Goal: Transaction & Acquisition: Download file/media

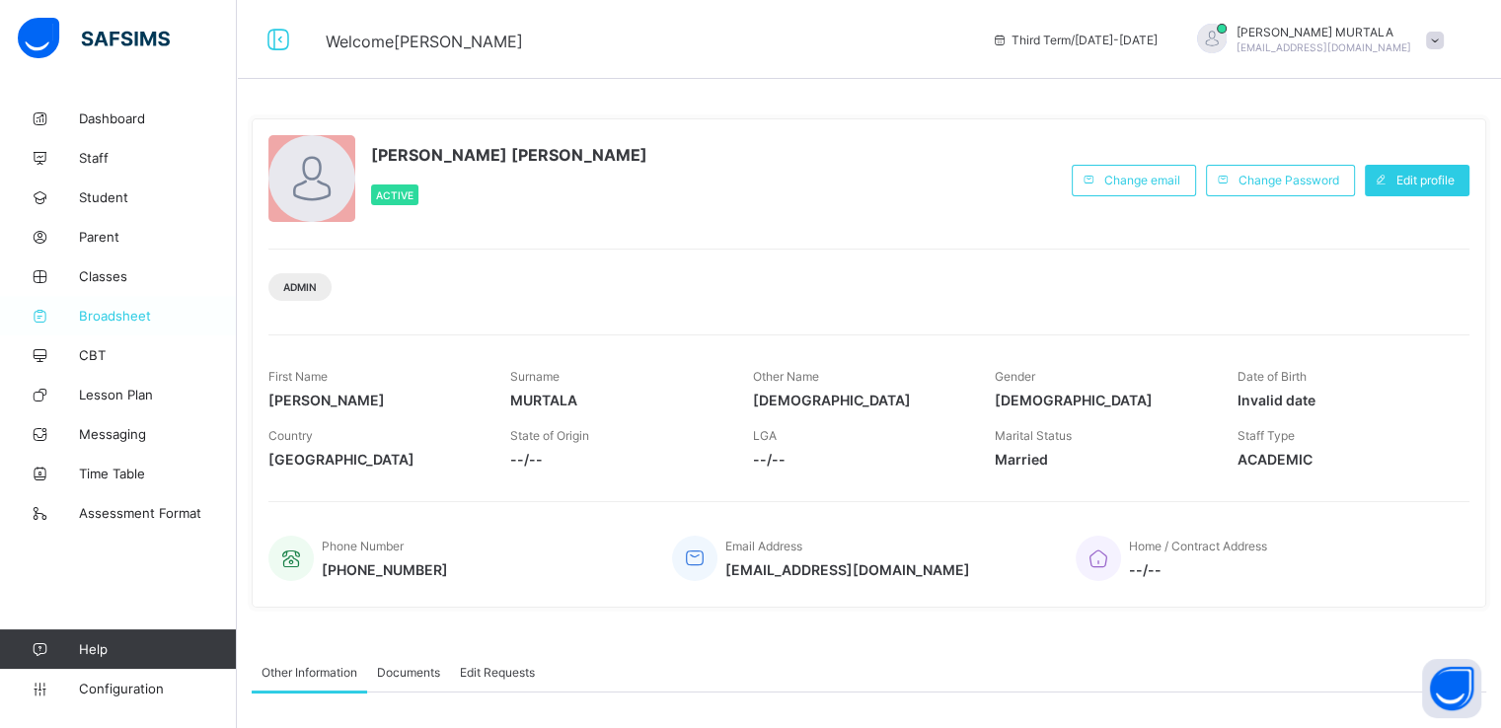
click at [109, 311] on span "Broadsheet" at bounding box center [158, 316] width 158 height 16
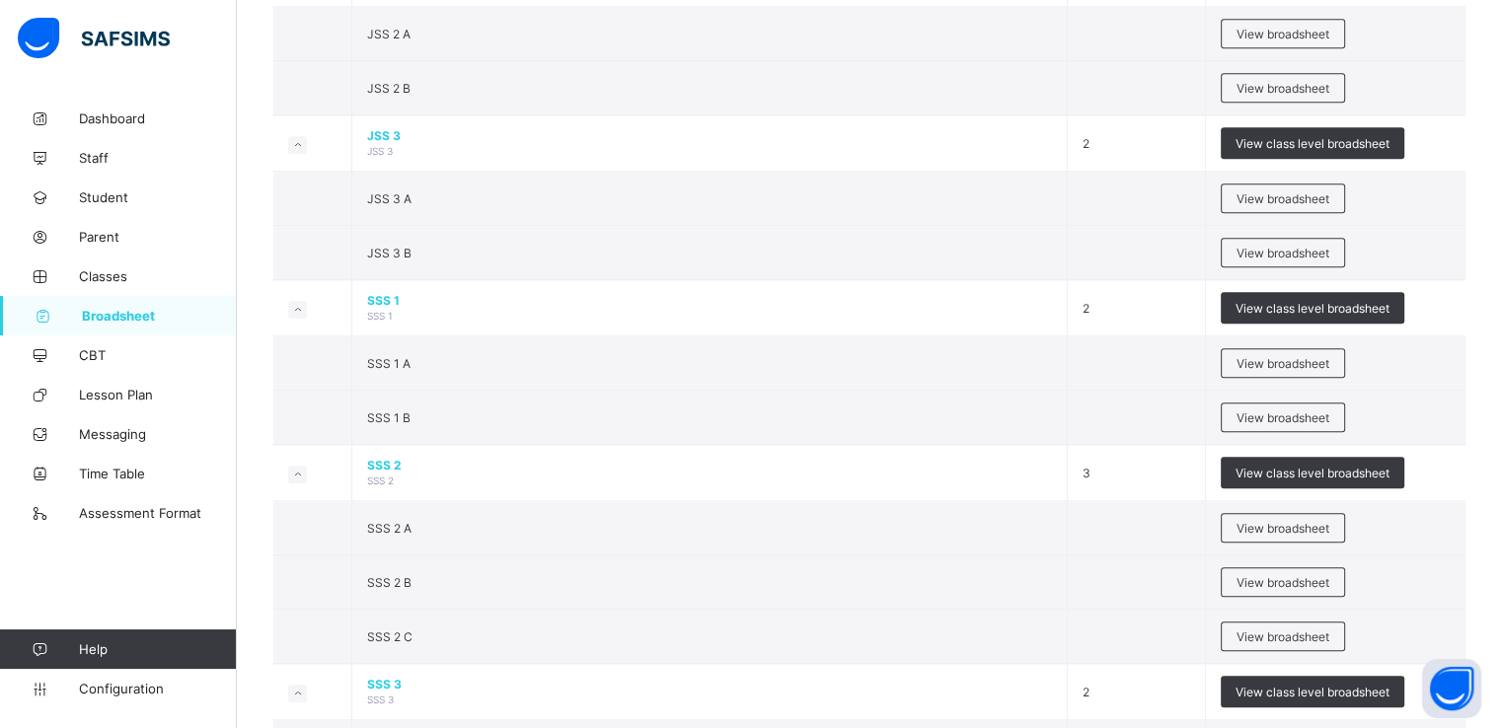
scroll to position [1948, 0]
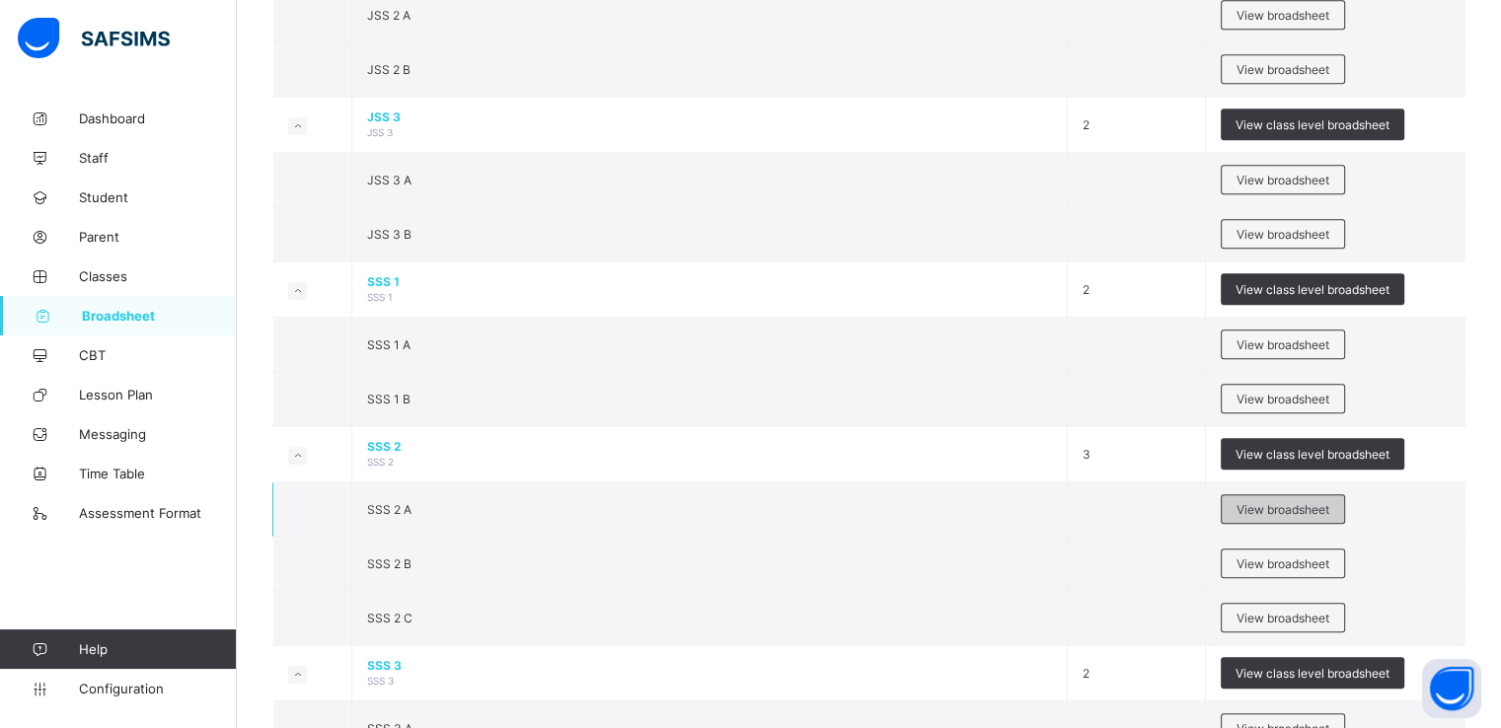
click at [1276, 502] on span "View broadsheet" at bounding box center [1283, 509] width 93 height 15
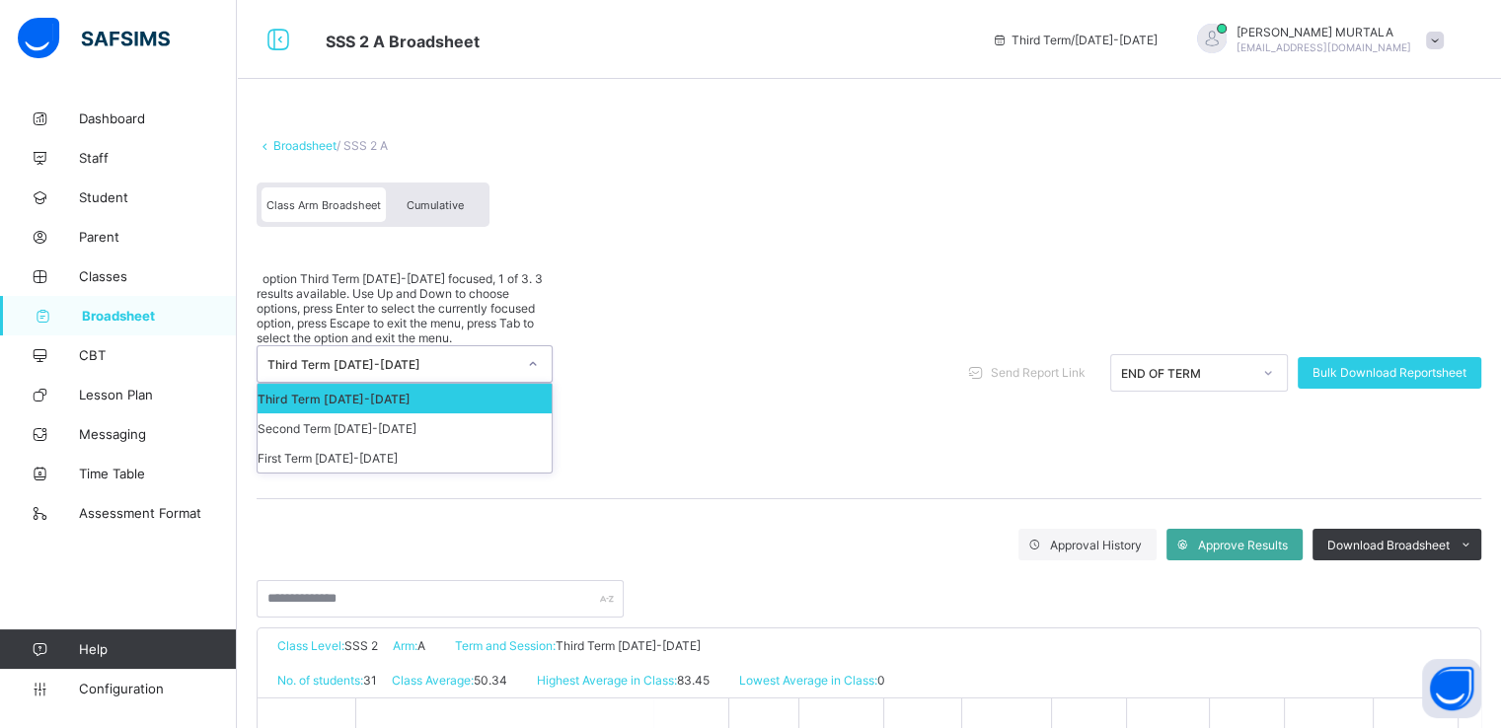
click at [537, 354] on icon at bounding box center [533, 364] width 12 height 20
click at [332, 414] on div "Second Term 2024-2025" at bounding box center [405, 429] width 294 height 30
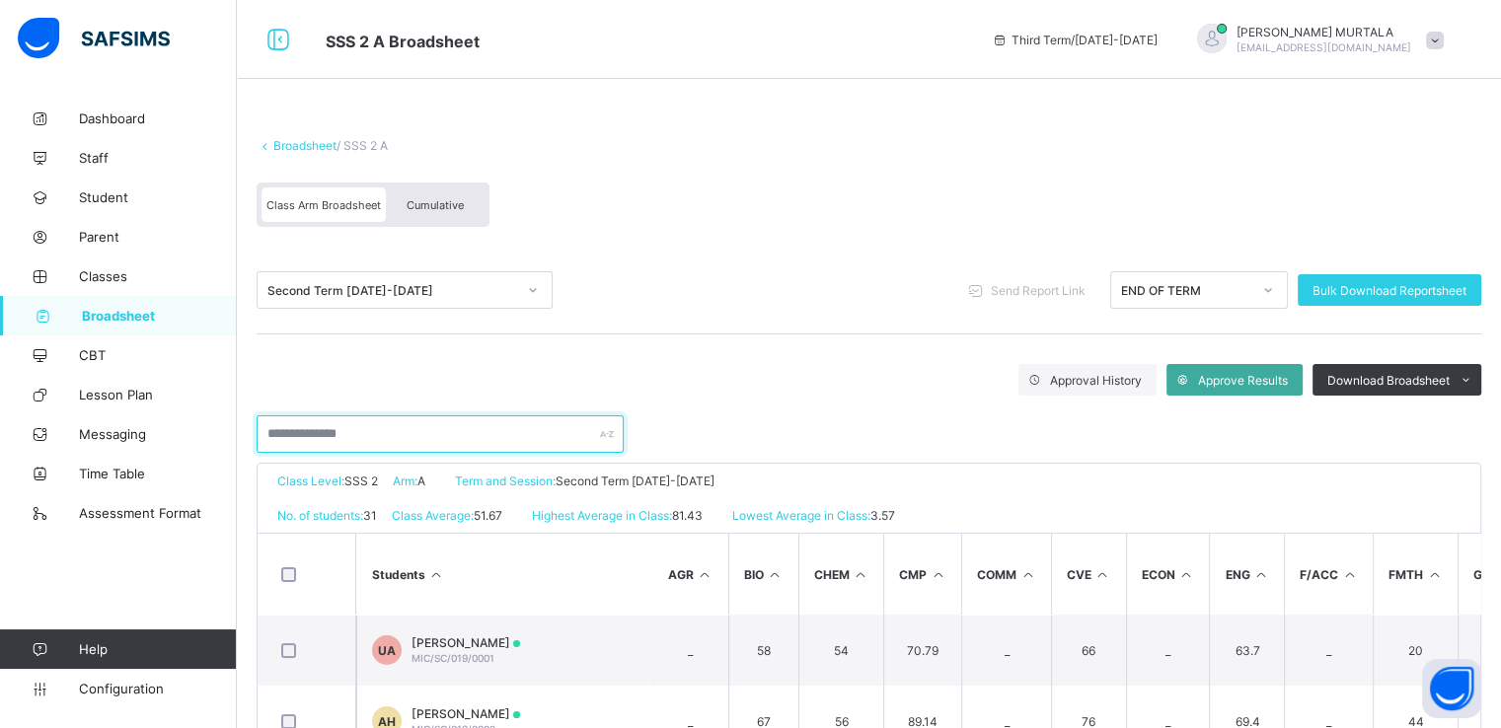
click at [407, 421] on input "text" at bounding box center [440, 435] width 367 height 38
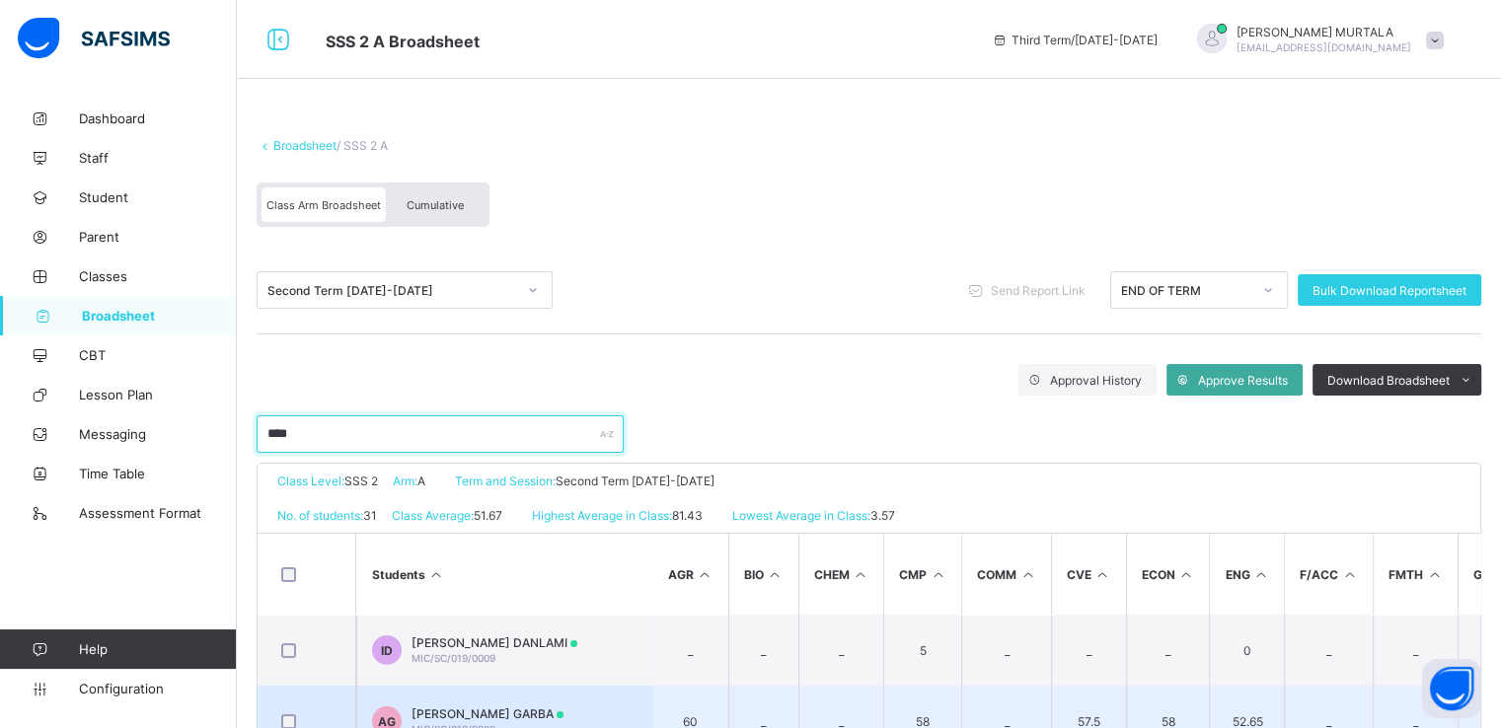
type input "****"
click at [482, 710] on span "AISHA DANLAMI GARBA" at bounding box center [488, 714] width 152 height 15
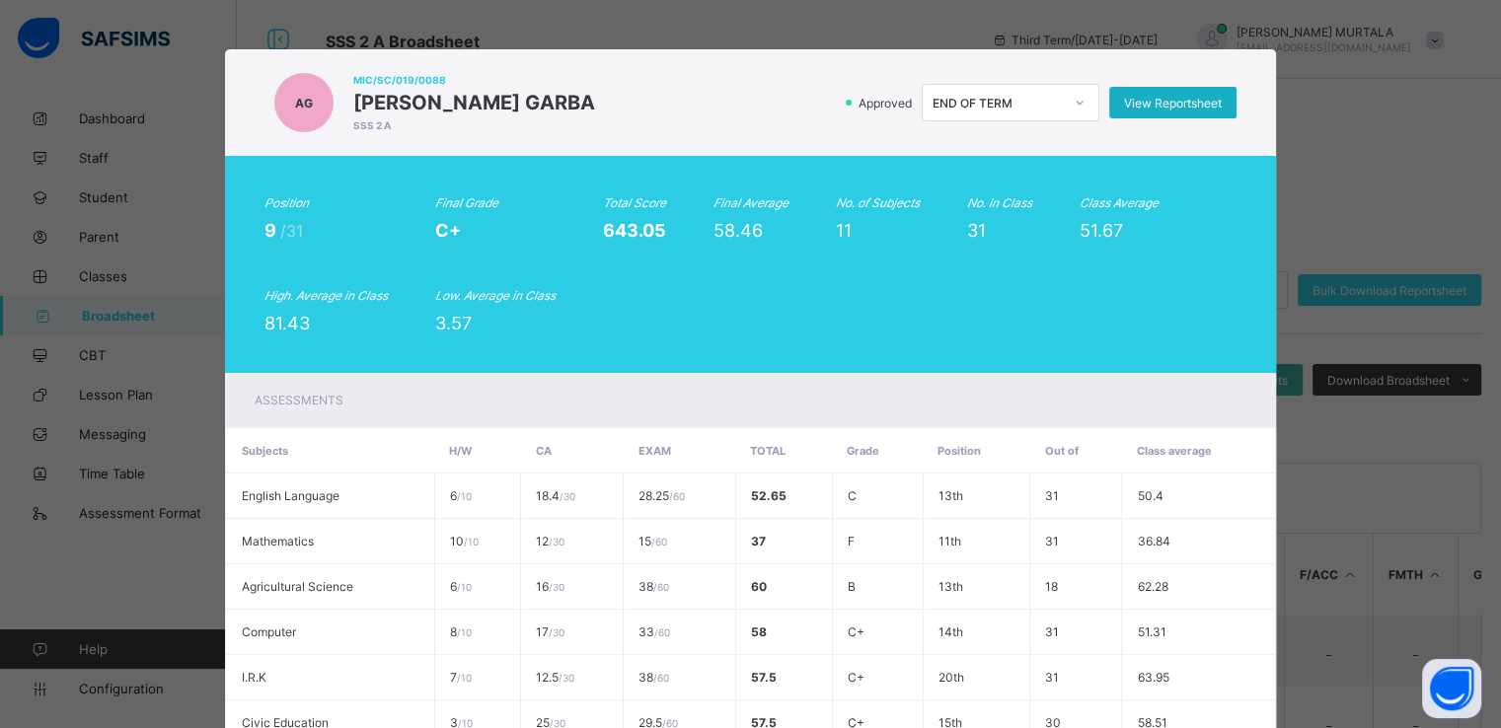
click at [1164, 102] on span "View Reportsheet" at bounding box center [1173, 103] width 98 height 15
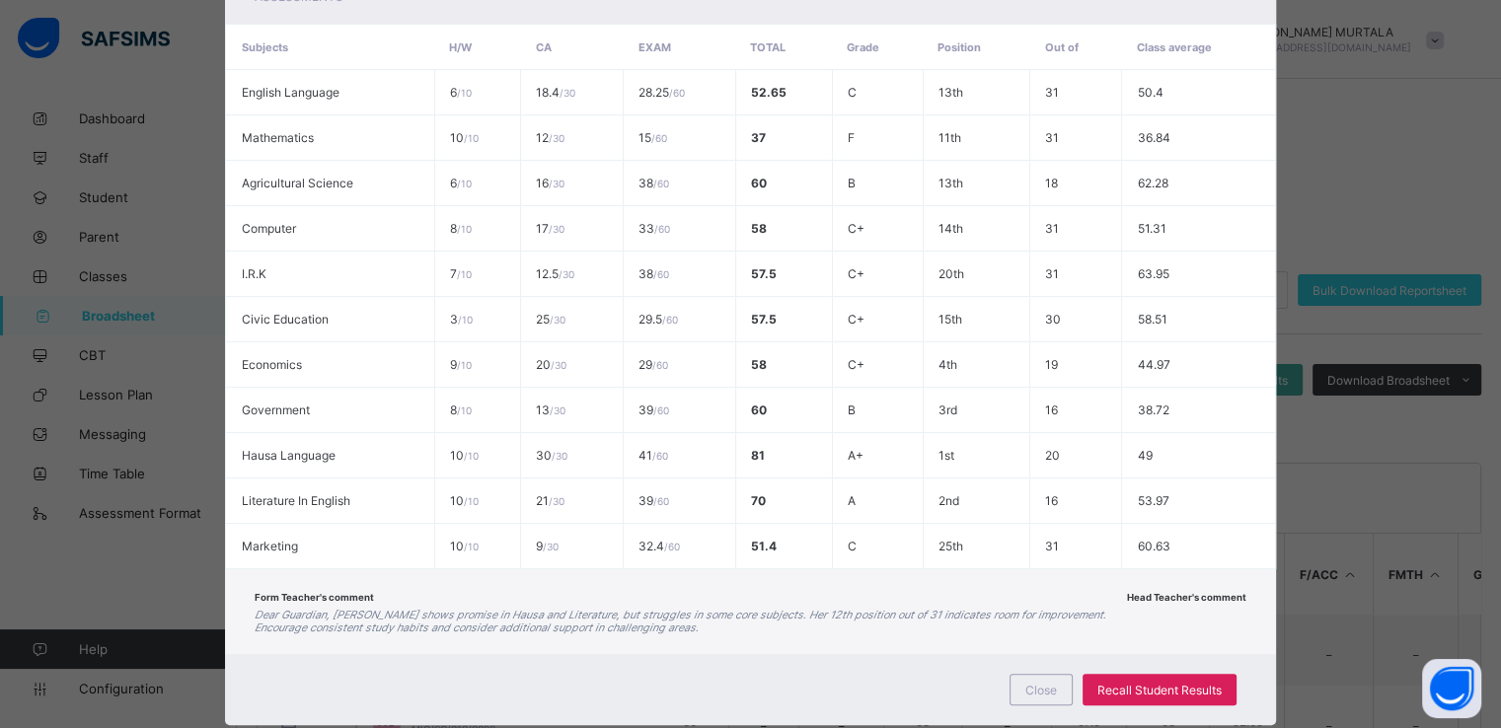
scroll to position [414, 0]
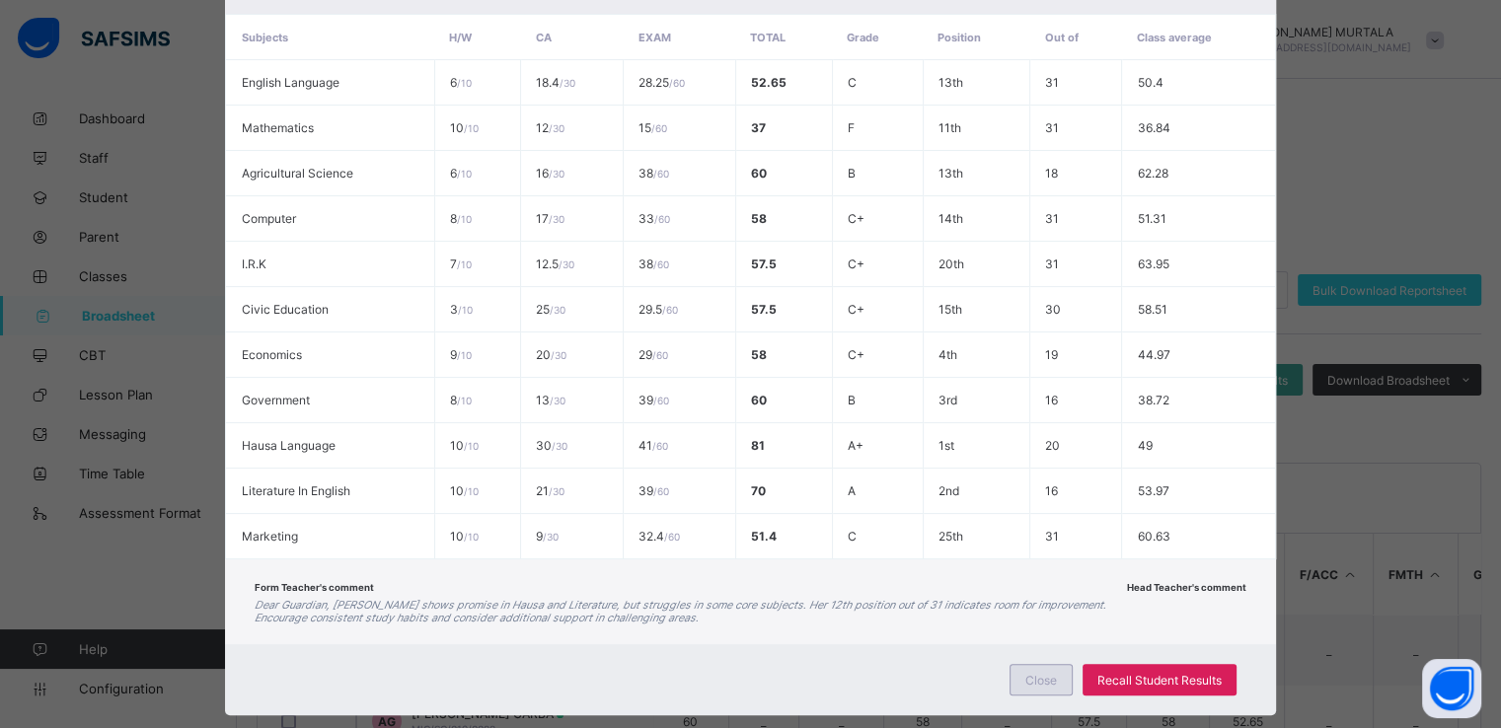
click at [1054, 682] on span "Close" at bounding box center [1041, 680] width 32 height 15
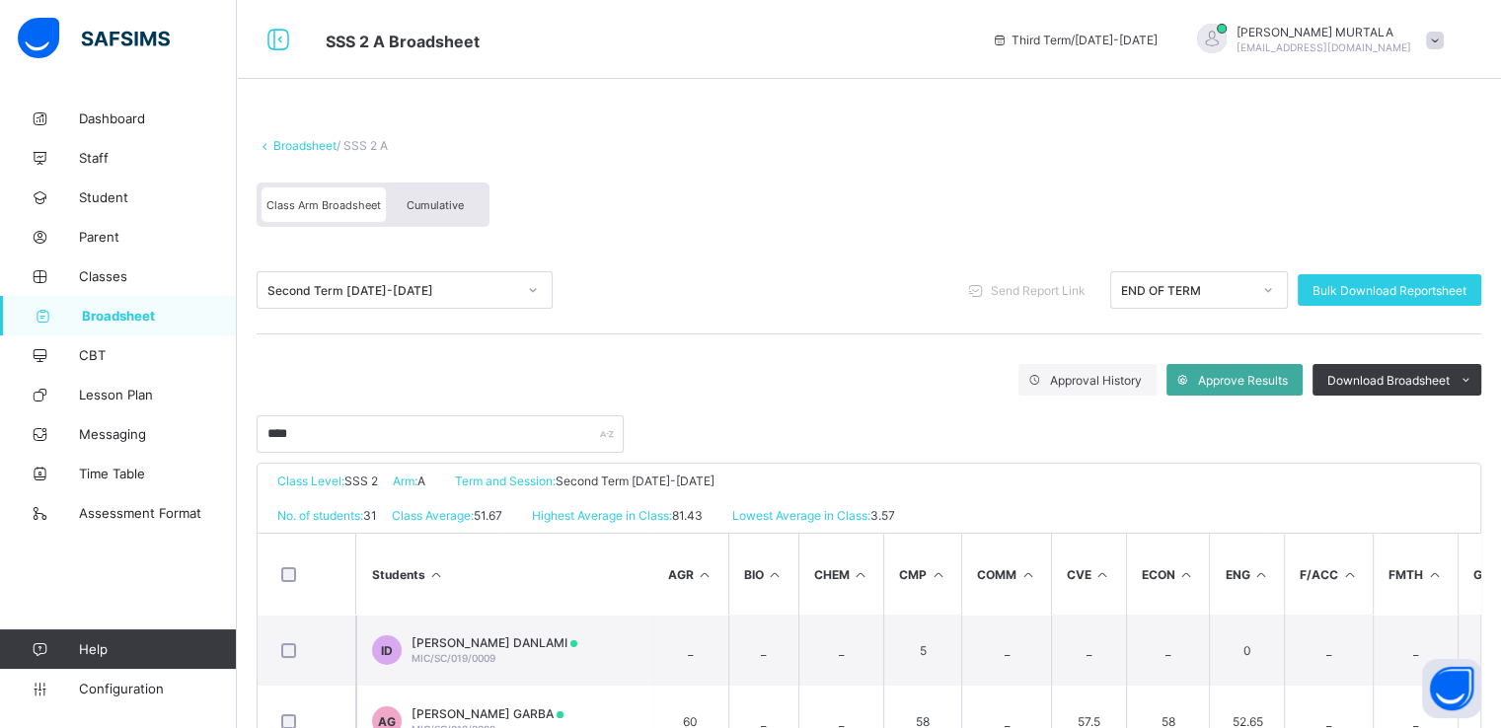
click at [533, 287] on icon at bounding box center [533, 290] width 12 height 20
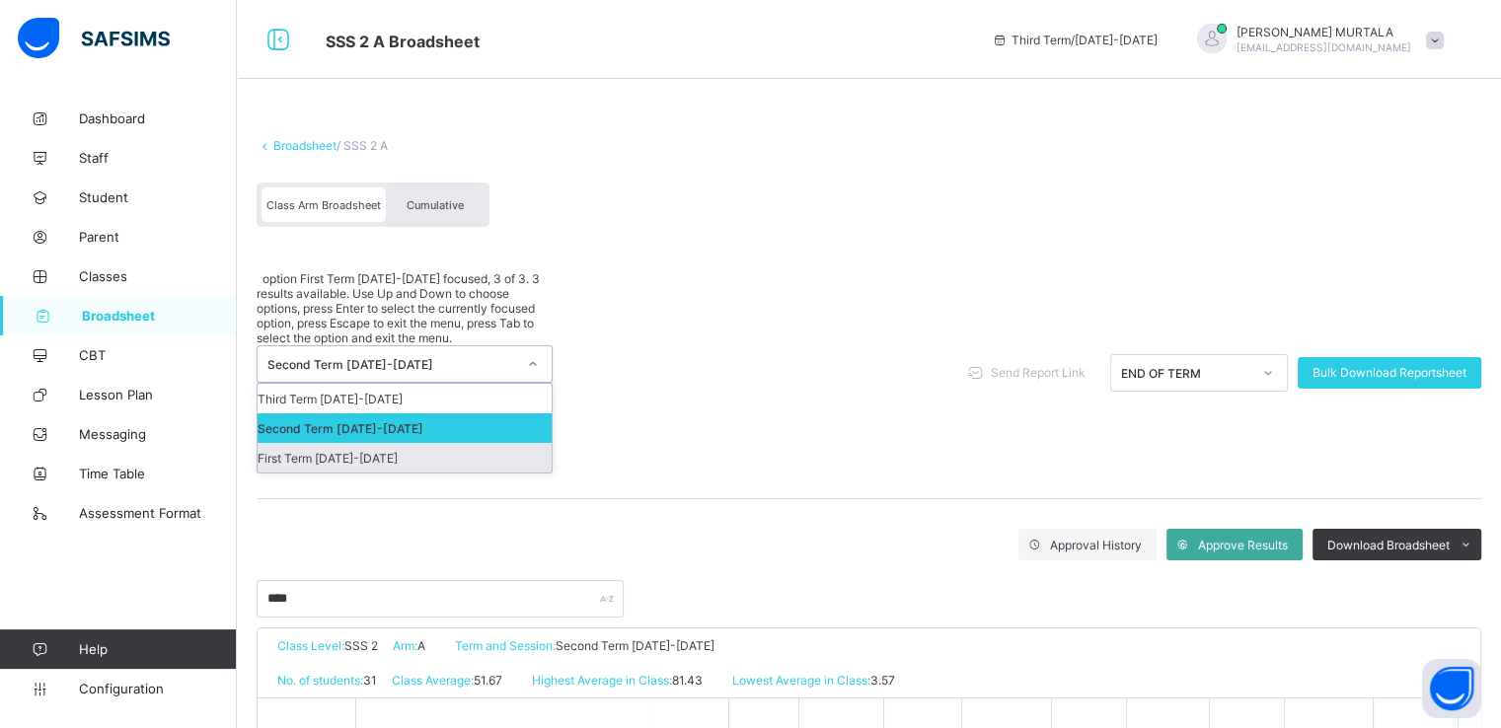
click at [375, 443] on div "First Term 2024-2025" at bounding box center [405, 458] width 294 height 30
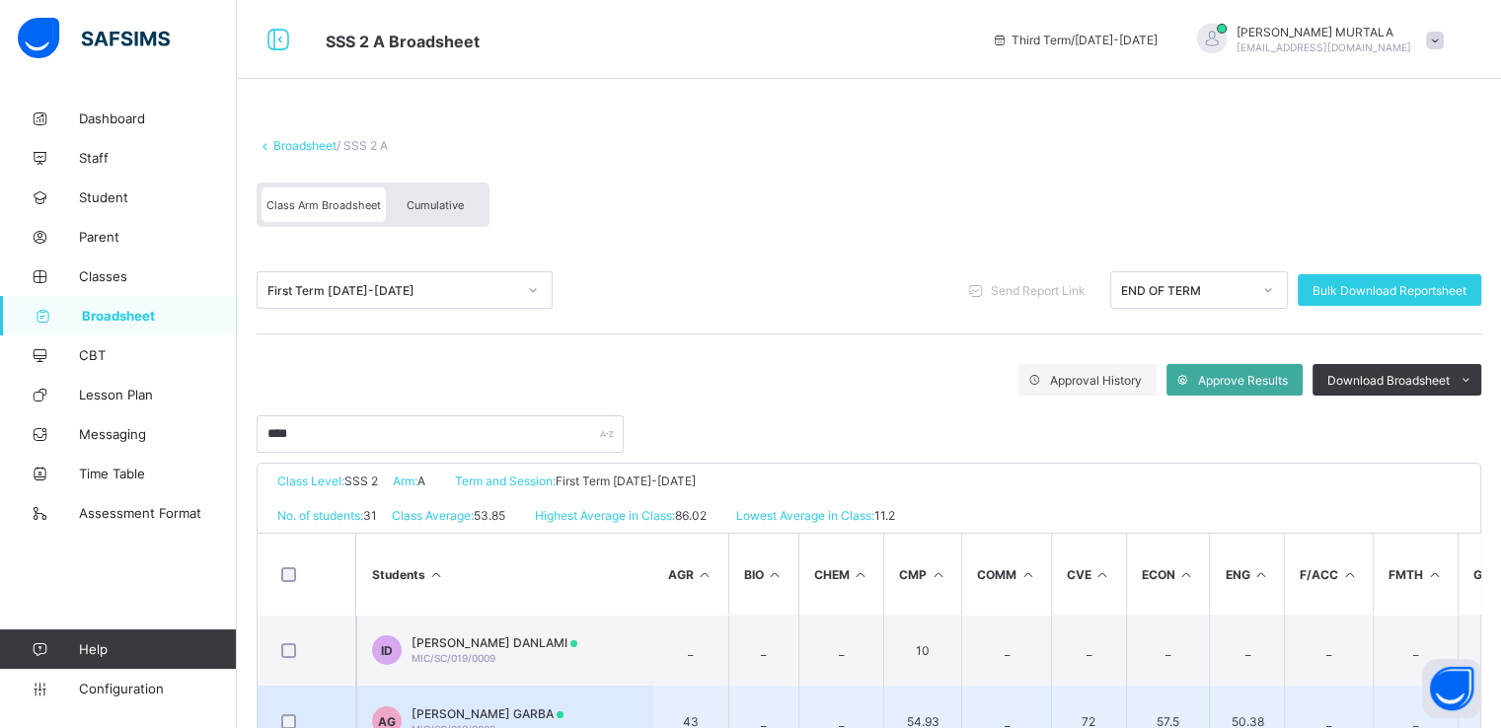
click at [490, 710] on span "AISHA DANLAMI GARBA" at bounding box center [488, 714] width 152 height 15
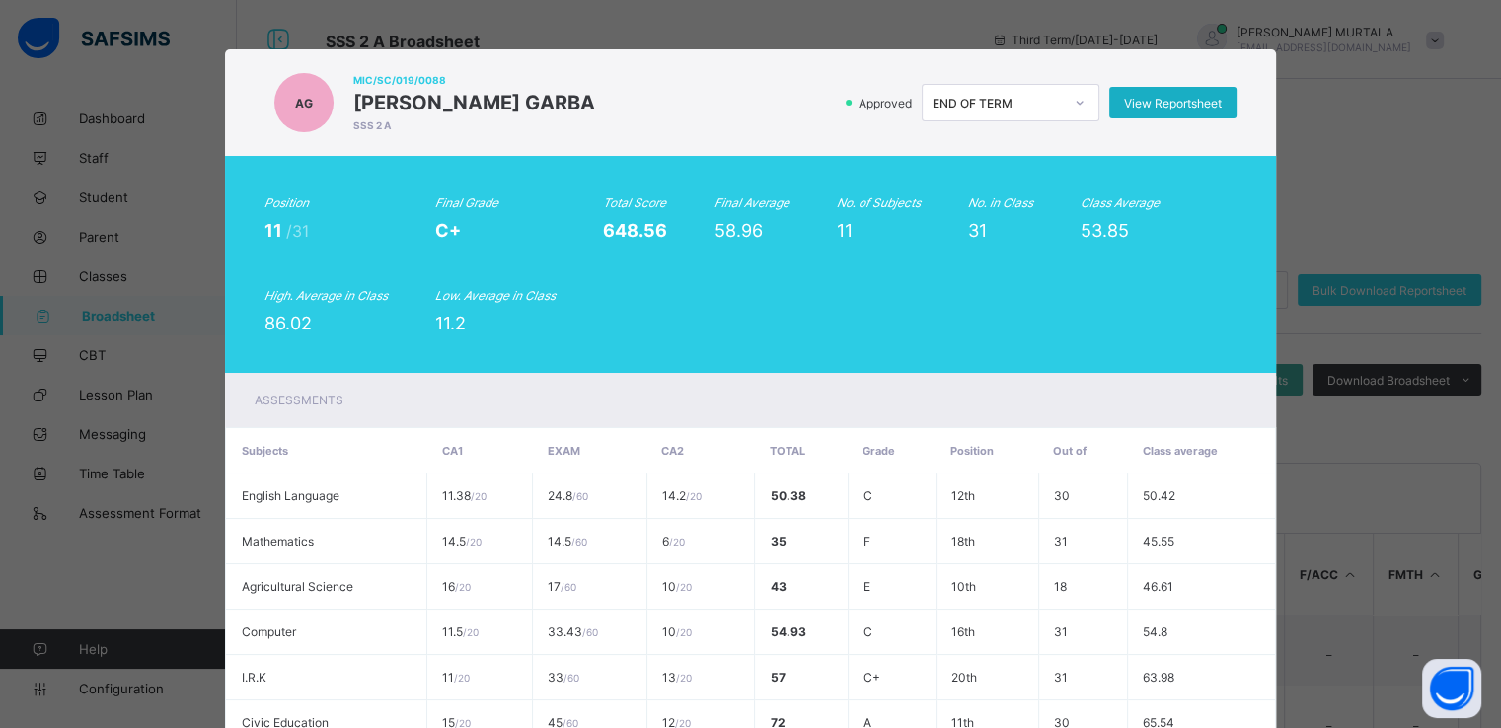
click at [1137, 102] on span "View Reportsheet" at bounding box center [1173, 103] width 98 height 15
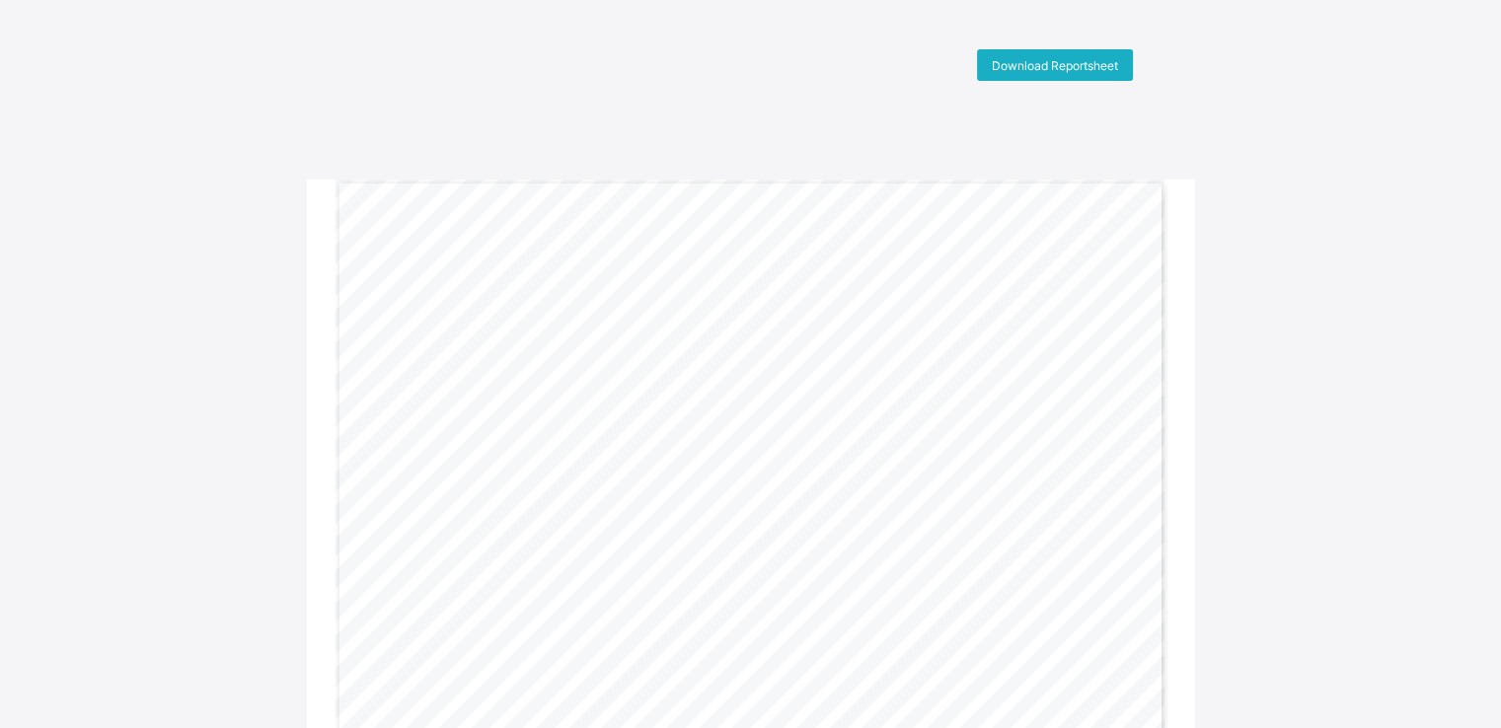
click at [1051, 65] on span "Download Reportsheet" at bounding box center [1055, 65] width 126 height 15
click at [1028, 58] on span "Download Reportsheet" at bounding box center [1055, 65] width 126 height 15
click at [1031, 66] on span "Download Reportsheet" at bounding box center [1055, 65] width 126 height 15
